Goal: Check status: Check status

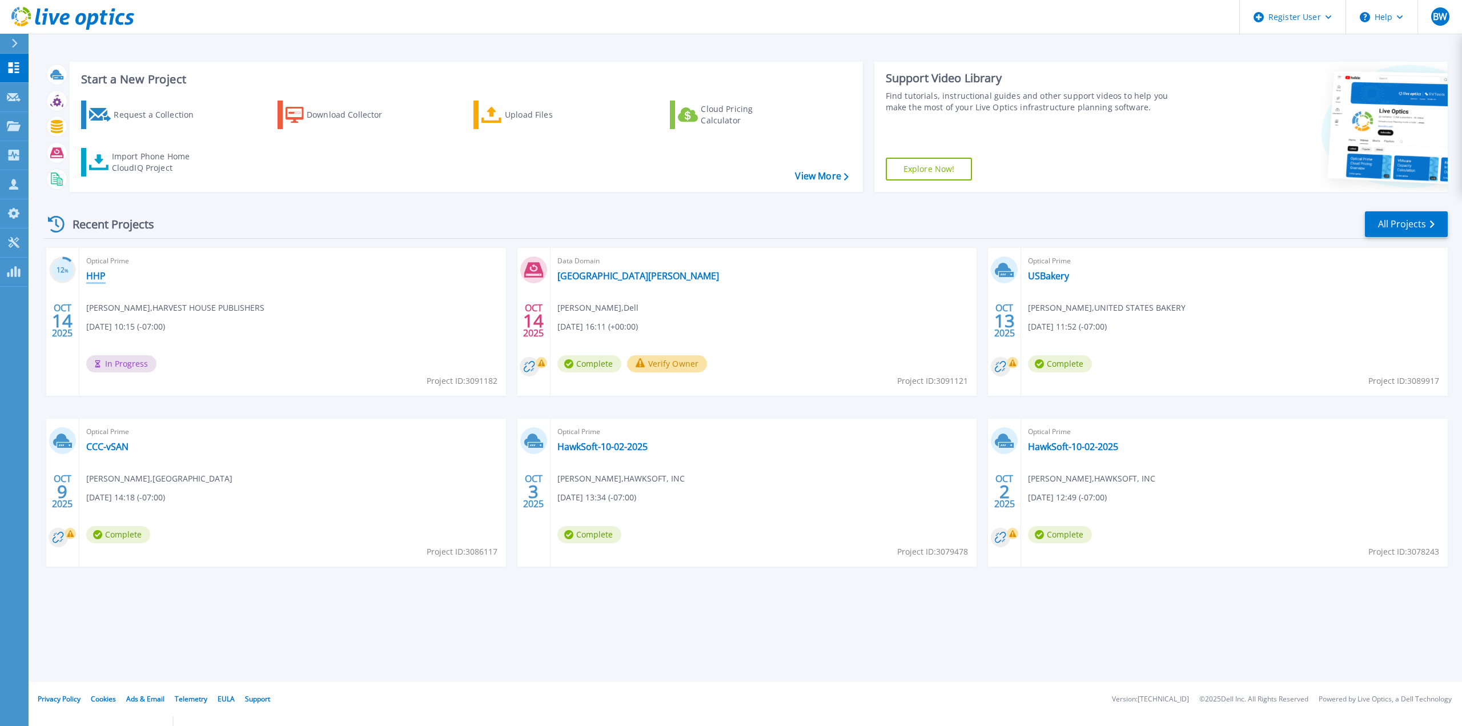
click at [94, 274] on link "HHP" at bounding box center [95, 275] width 19 height 11
click at [996, 640] on div "Start a New Project Request a Collection Download Collector Upload Files Cloud …" at bounding box center [746, 341] width 1434 height 682
